Goal: Task Accomplishment & Management: Use online tool/utility

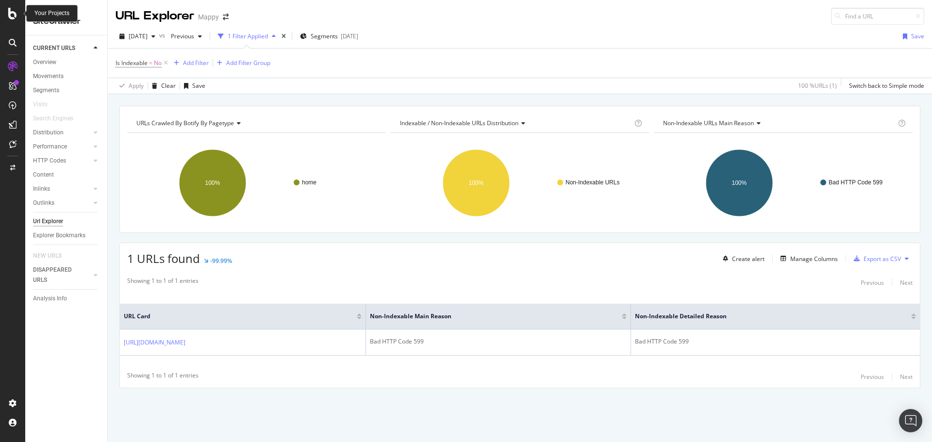
click at [18, 13] on div at bounding box center [12, 14] width 23 height 12
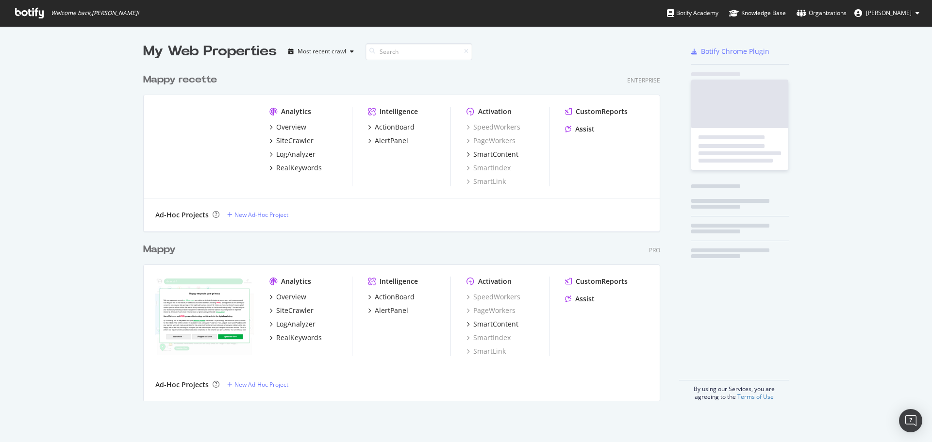
scroll to position [435, 917]
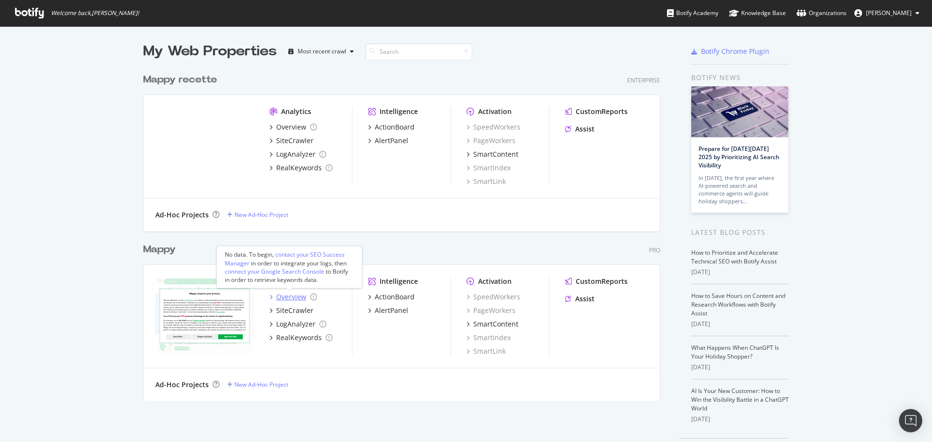
click at [293, 301] on div "Overview" at bounding box center [291, 297] width 30 height 10
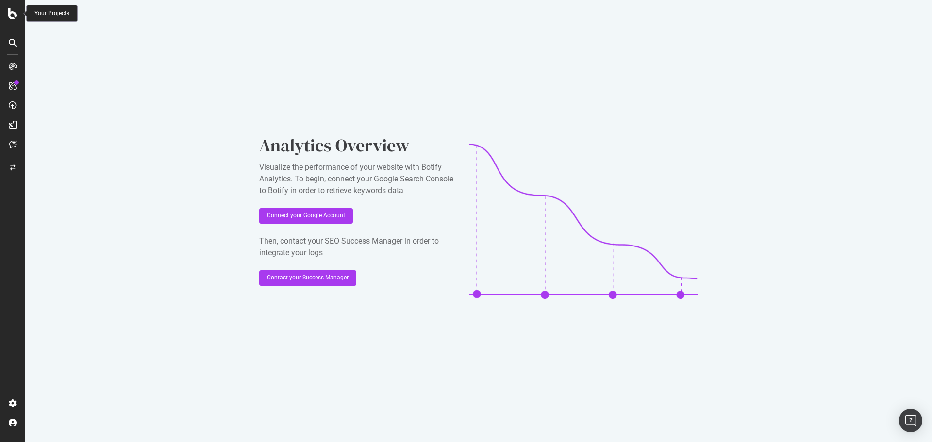
click at [7, 13] on div at bounding box center [12, 14] width 23 height 12
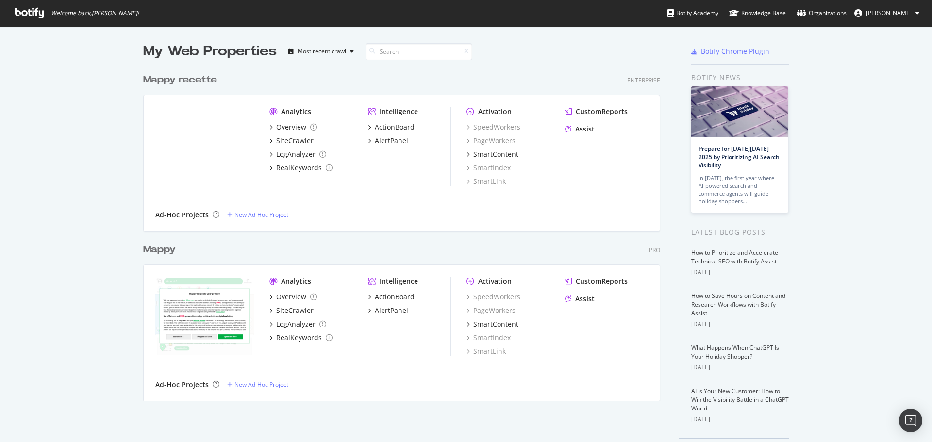
scroll to position [435, 917]
click at [166, 252] on div "Mappy" at bounding box center [159, 250] width 33 height 14
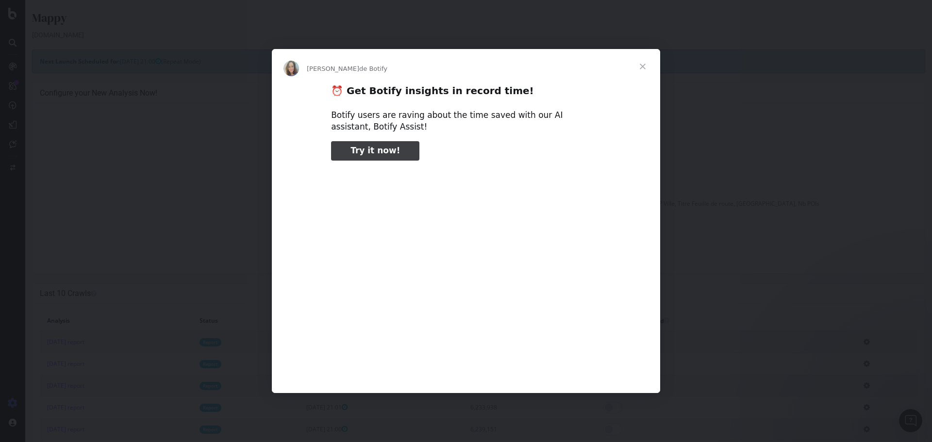
type input "715994"
click at [639, 68] on span "Fermer" at bounding box center [642, 66] width 35 height 35
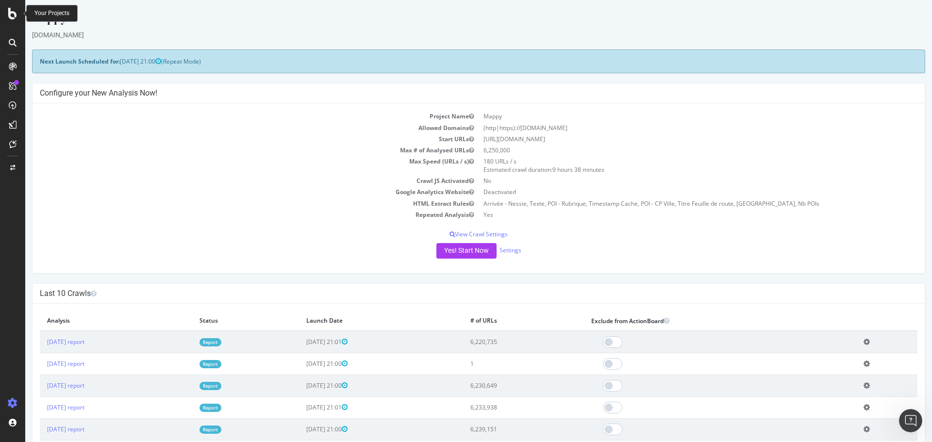
click at [9, 13] on icon at bounding box center [12, 14] width 9 height 12
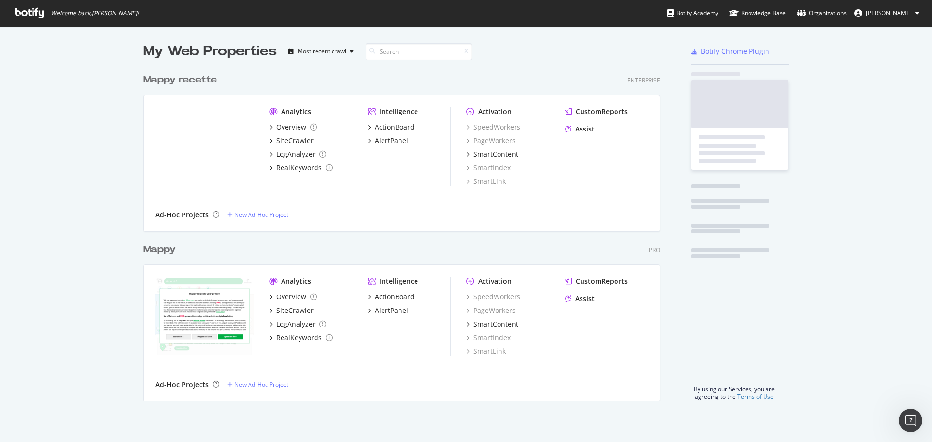
scroll to position [435, 917]
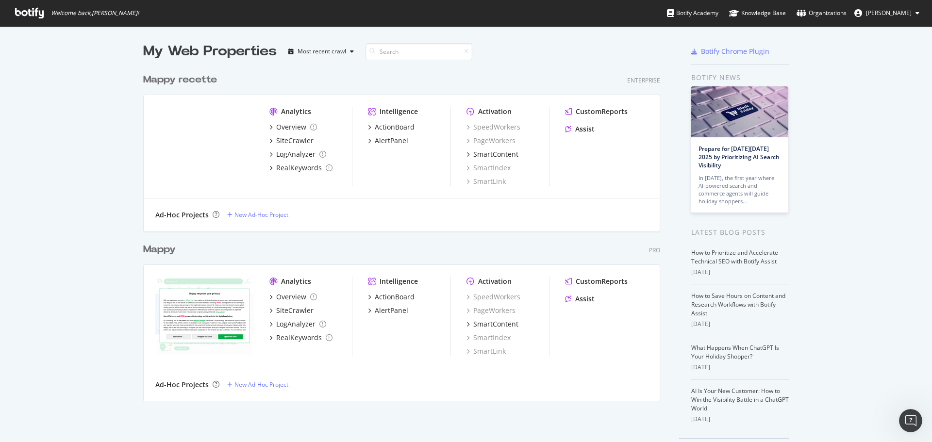
click at [184, 79] on div "Mappy recette" at bounding box center [180, 80] width 74 height 14
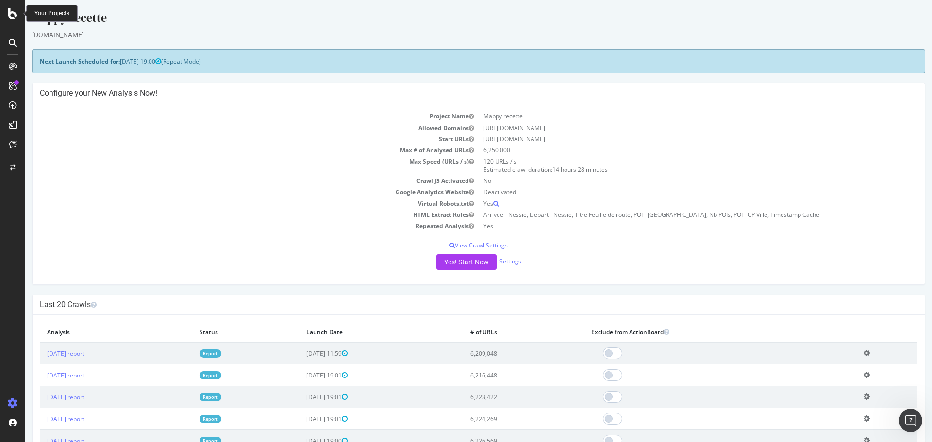
click at [12, 13] on icon at bounding box center [12, 14] width 9 height 12
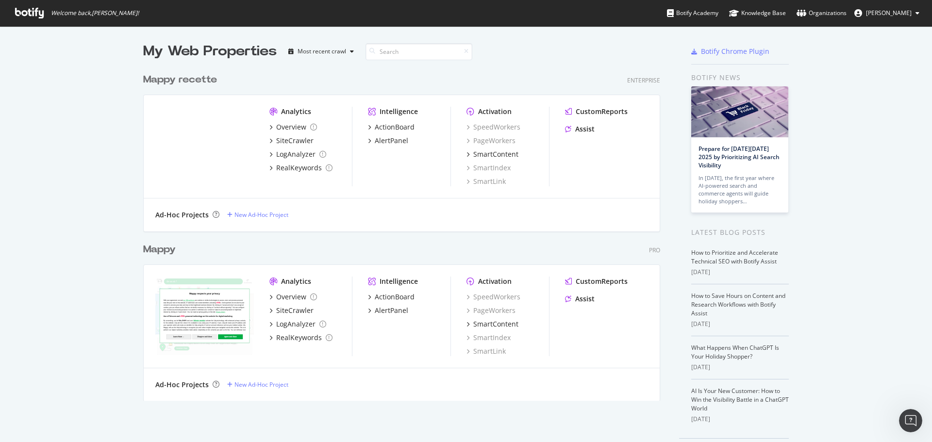
scroll to position [435, 917]
click at [147, 254] on div "Mappy" at bounding box center [159, 250] width 33 height 14
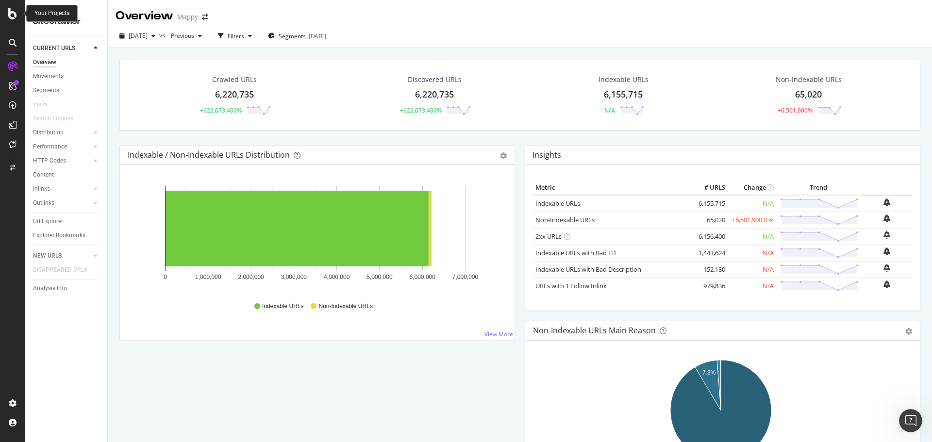
click at [13, 14] on icon at bounding box center [12, 14] width 9 height 12
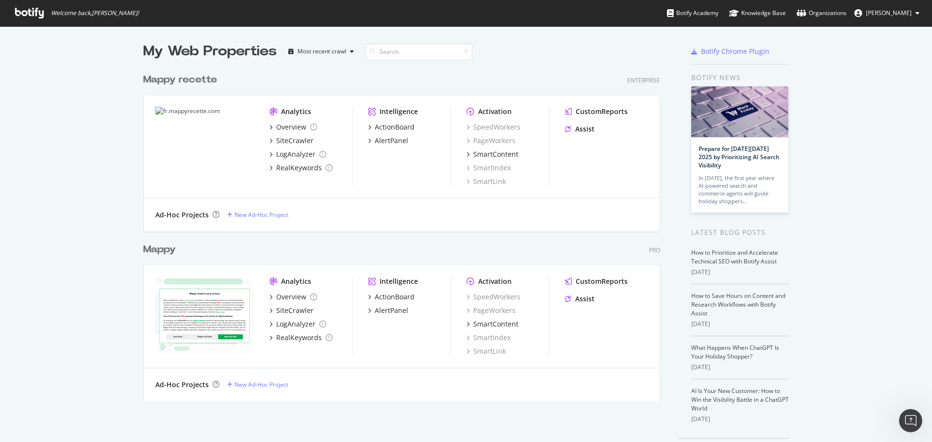
click at [167, 254] on div "Mappy" at bounding box center [159, 250] width 33 height 14
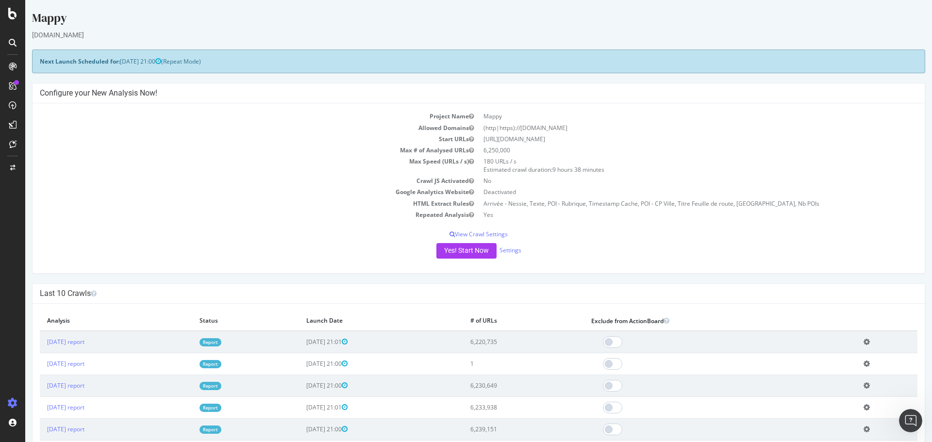
scroll to position [49, 0]
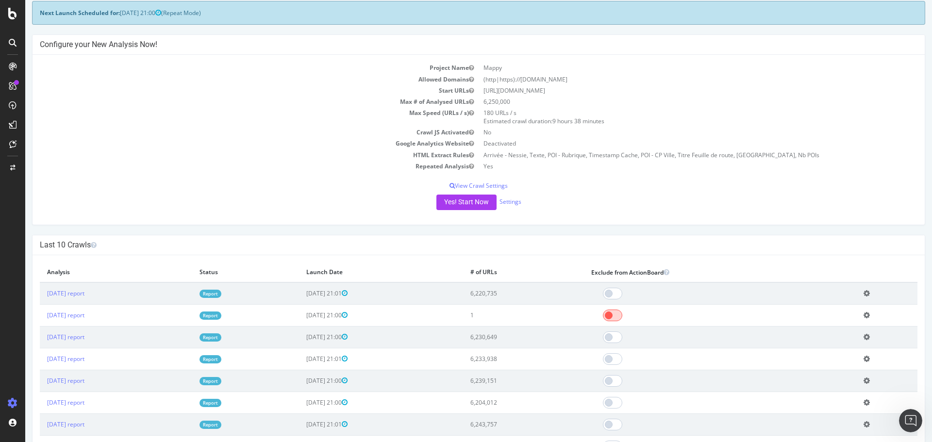
click at [622, 319] on span at bounding box center [612, 316] width 19 height 12
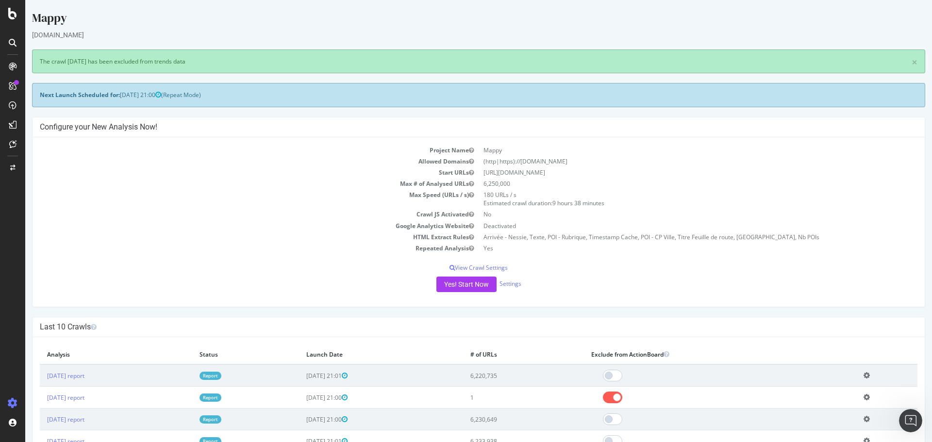
scroll to position [0, 0]
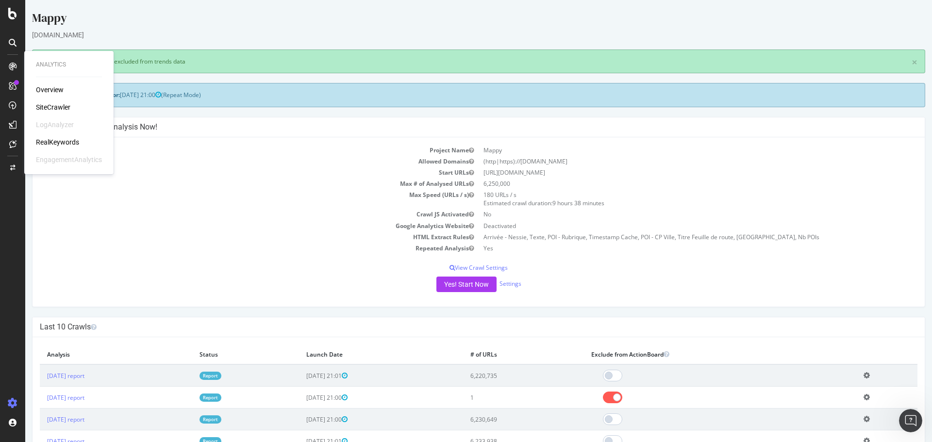
click at [42, 106] on div "SiteCrawler" at bounding box center [53, 107] width 34 height 10
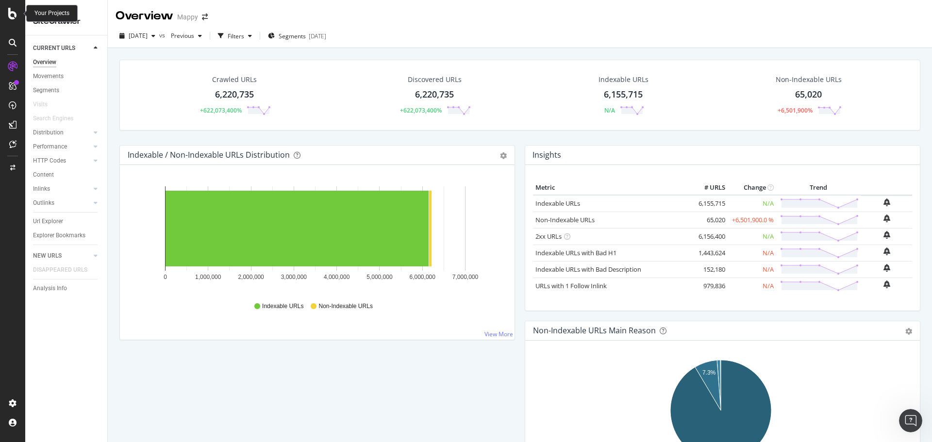
click at [11, 17] on icon at bounding box center [12, 14] width 9 height 12
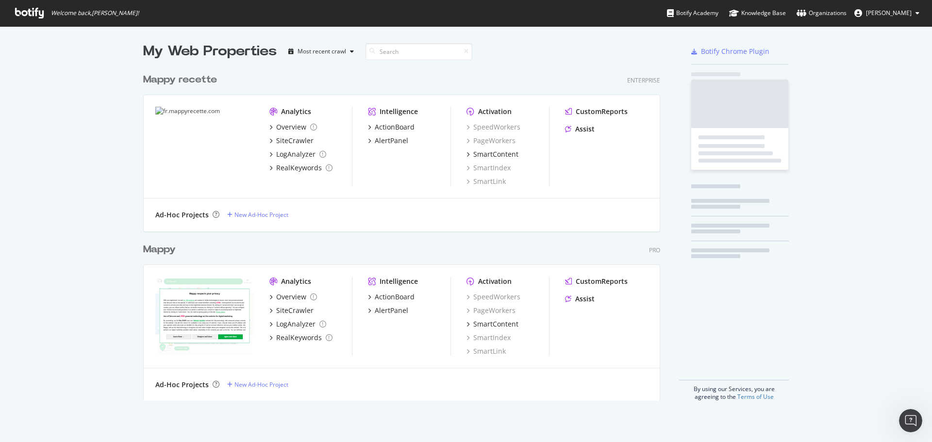
scroll to position [435, 917]
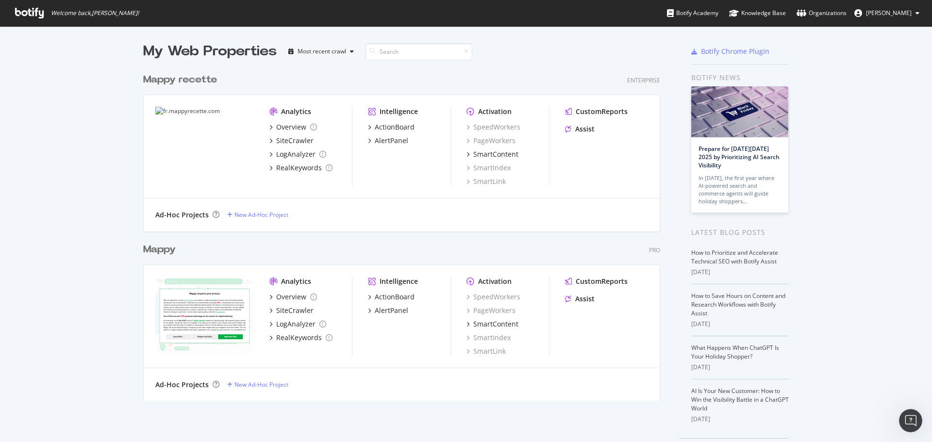
click at [164, 253] on div "Mappy" at bounding box center [159, 250] width 33 height 14
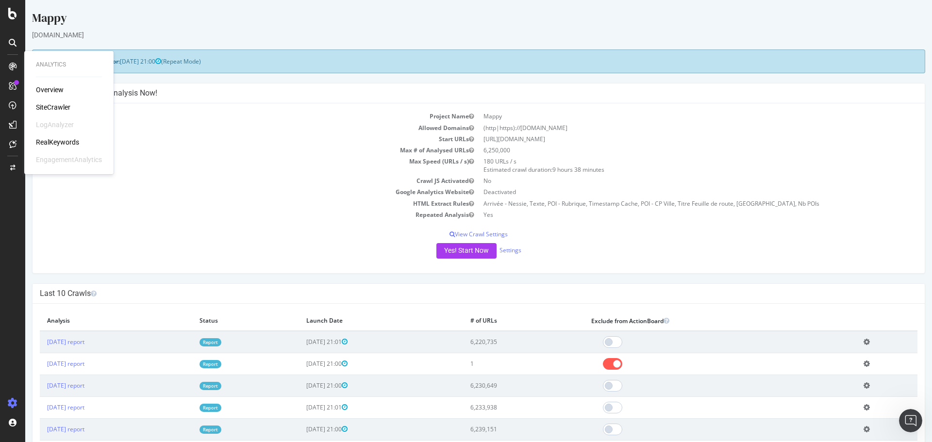
click at [50, 107] on div "SiteCrawler" at bounding box center [53, 107] width 34 height 10
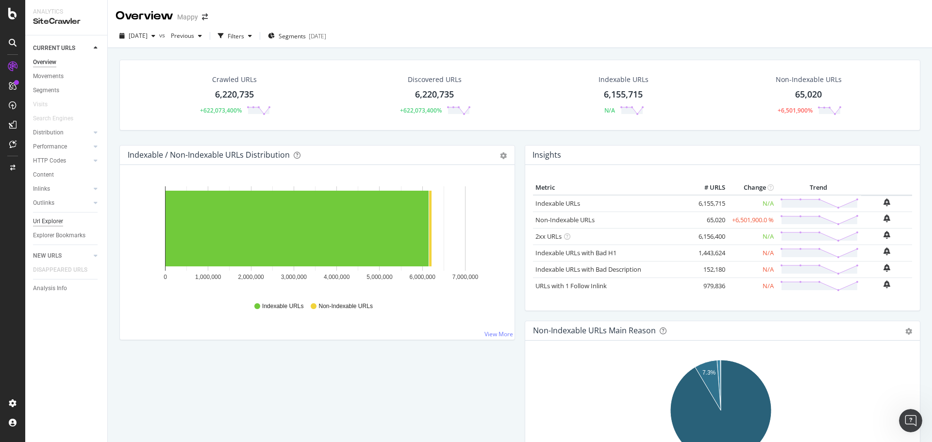
click at [40, 223] on div "Url Explorer" at bounding box center [48, 221] width 30 height 10
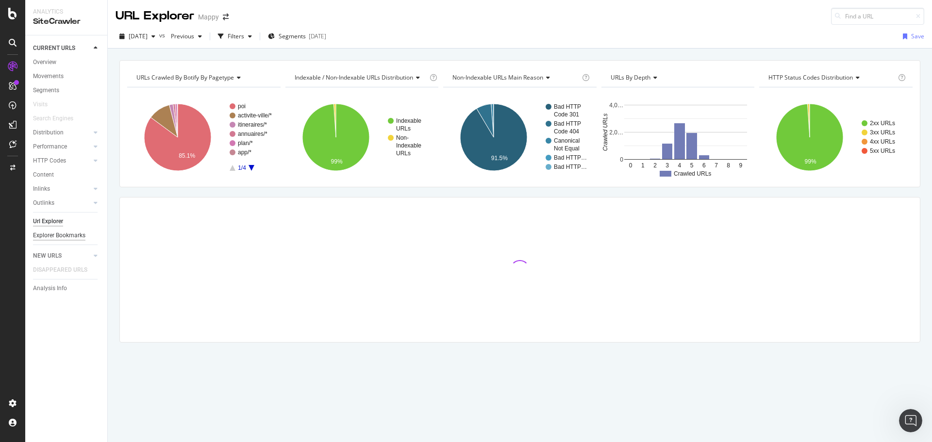
click at [61, 233] on div "Explorer Bookmarks" at bounding box center [59, 235] width 52 height 10
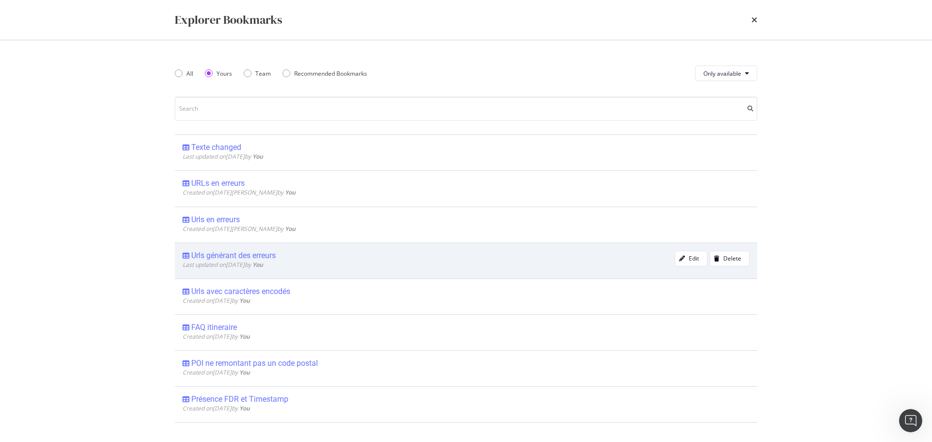
click at [250, 256] on div "Urls générant des erreurs" at bounding box center [233, 256] width 84 height 10
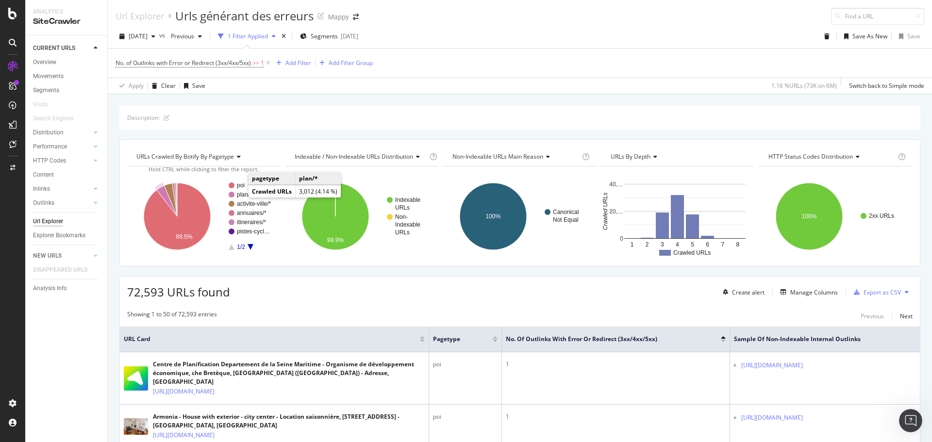
click at [240, 195] on text "plan/*" at bounding box center [244, 194] width 15 height 7
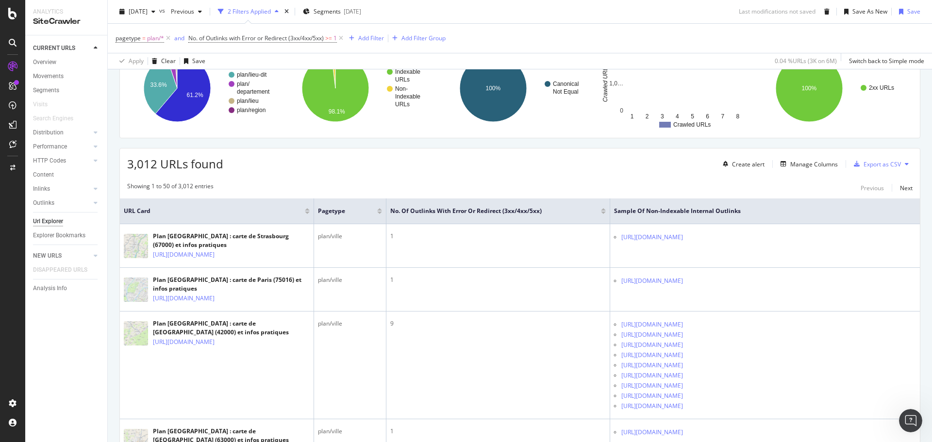
scroll to position [146, 0]
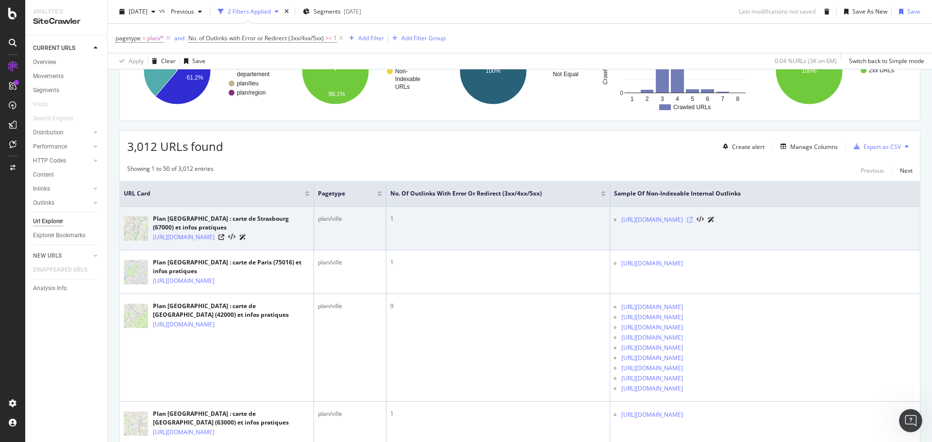
click at [692, 219] on icon at bounding box center [690, 220] width 6 height 6
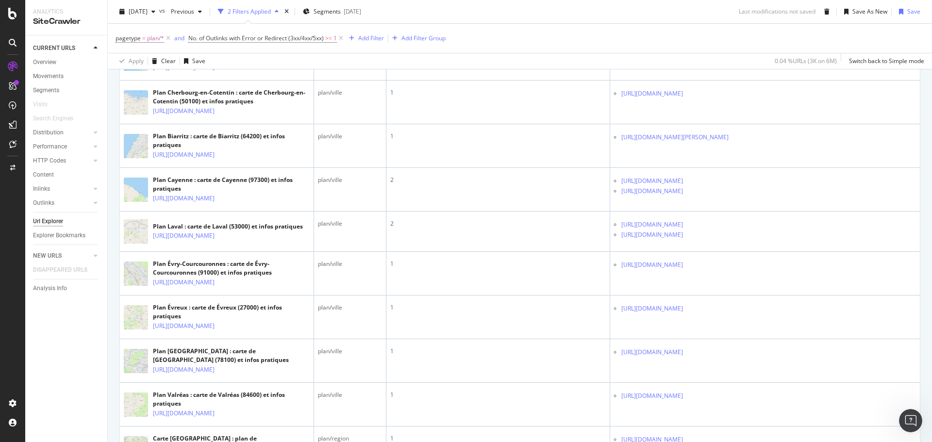
scroll to position [776, 0]
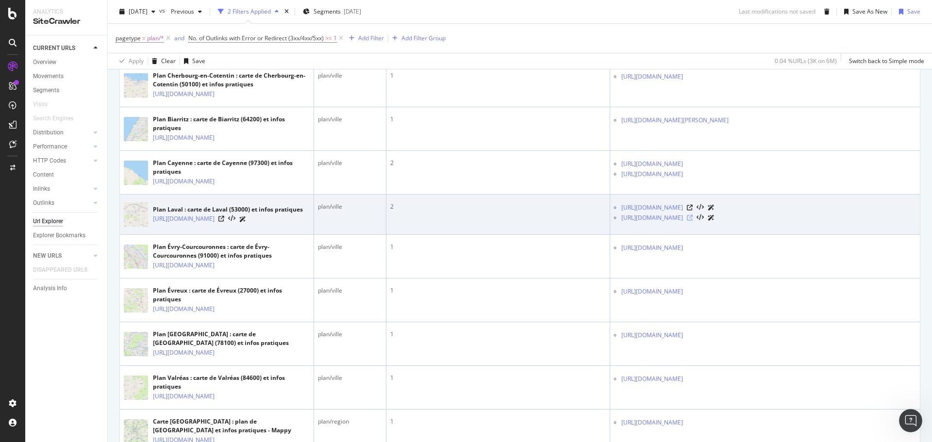
click at [692, 221] on icon at bounding box center [690, 218] width 6 height 6
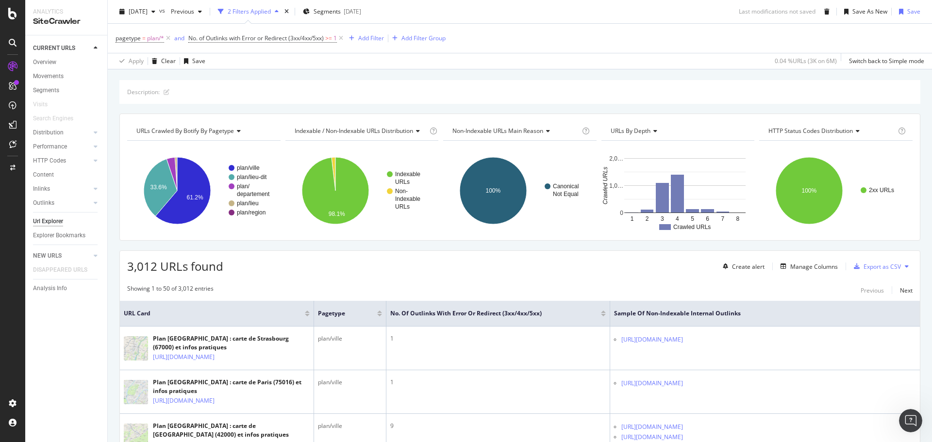
scroll to position [49, 0]
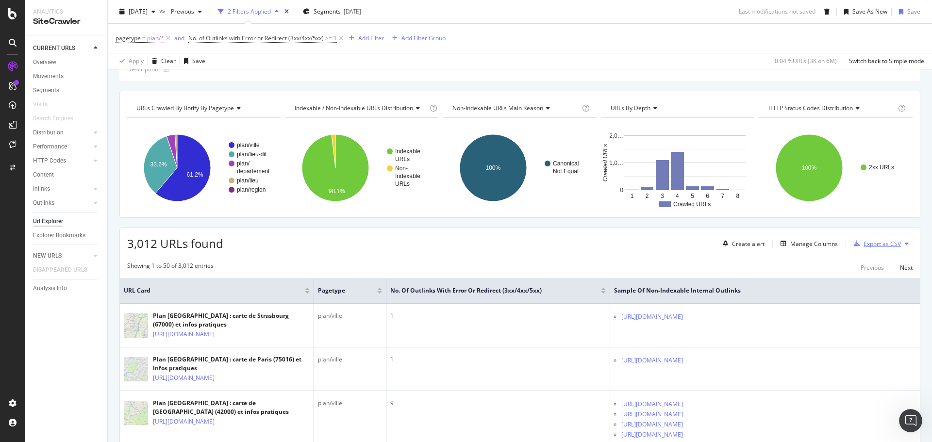
click at [864, 243] on div "Export as CSV" at bounding box center [881, 244] width 37 height 8
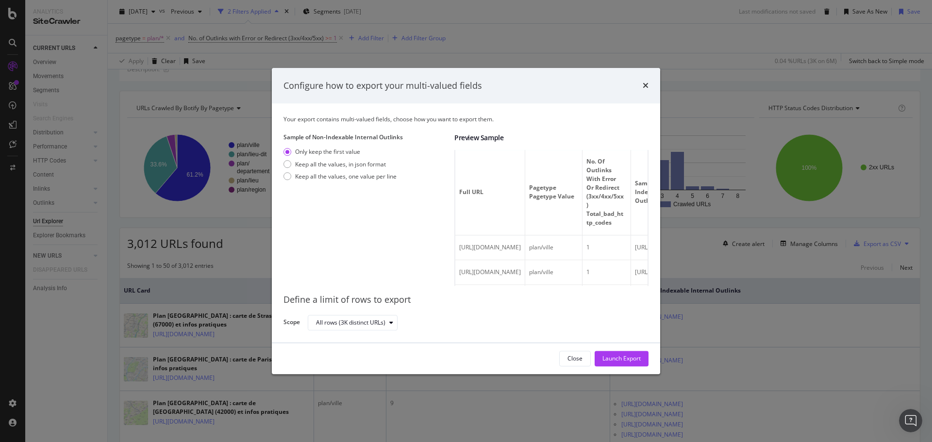
scroll to position [0, 0]
click at [316, 177] on div "Keep all the values, one value per line" at bounding box center [345, 176] width 101 height 8
click at [373, 320] on div "All rows (3K distinct URLs)" at bounding box center [350, 323] width 69 height 6
click at [605, 358] on div "Launch Export" at bounding box center [621, 359] width 38 height 8
